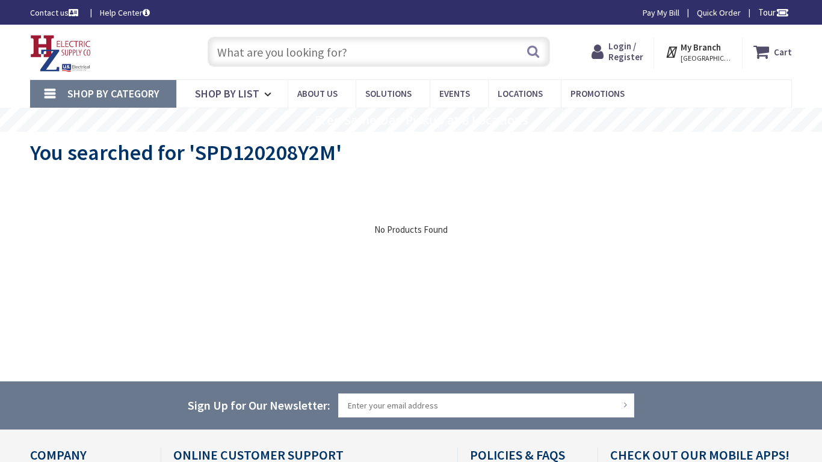
type input "[STREET_ADDRESS]"
